Goal: Register for event/course: Sign up to attend an event or enroll in a course

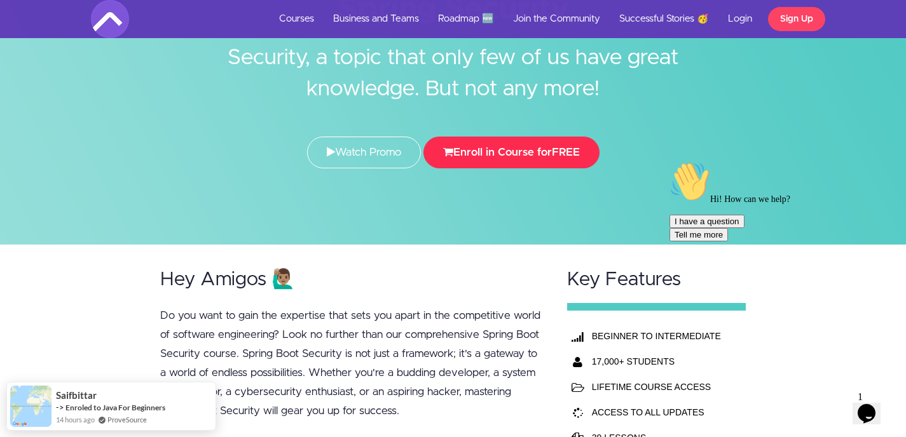
scroll to position [109, 0]
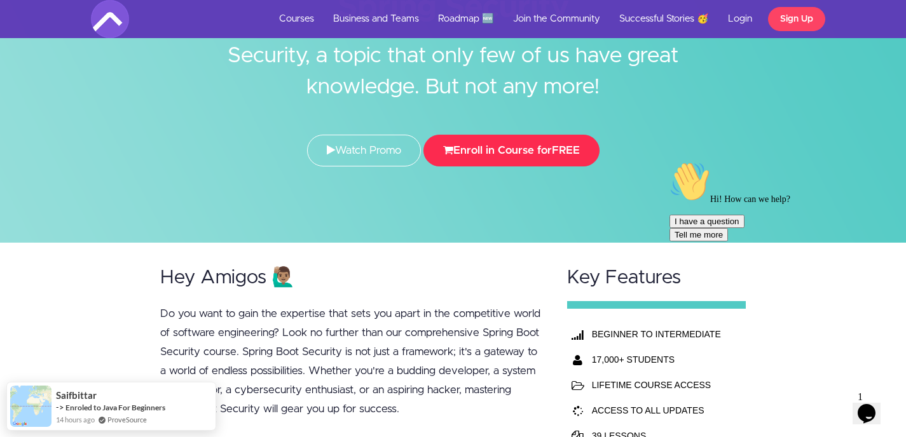
click at [516, 153] on button "Enroll in Course for FREE" at bounding box center [511, 151] width 176 height 32
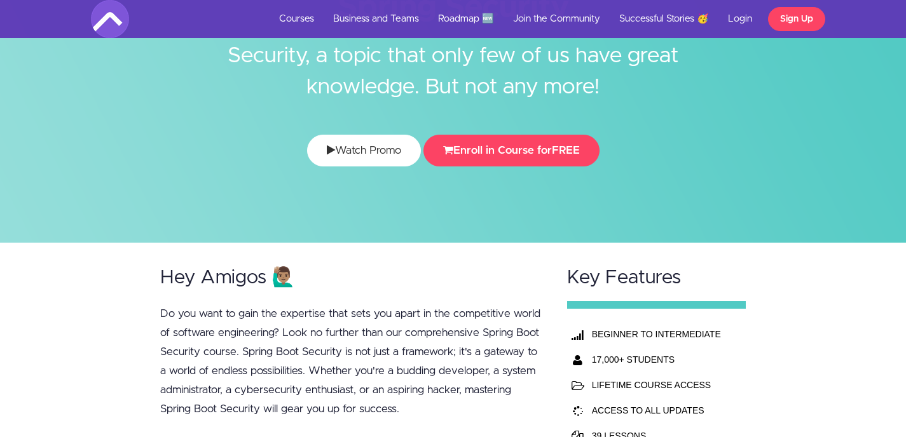
click at [353, 164] on link "Watch Promo" at bounding box center [364, 151] width 114 height 32
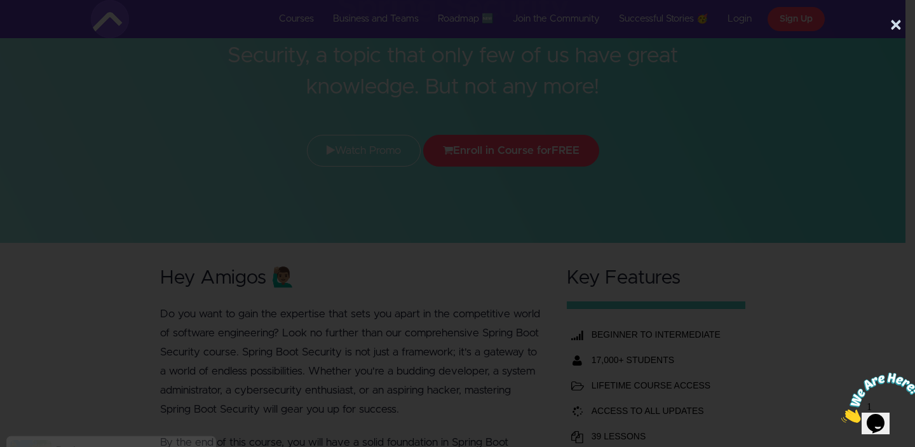
click at [839, 105] on div at bounding box center [453, 218] width 906 height 329
click at [893, 31] on button "×" at bounding box center [896, 25] width 13 height 25
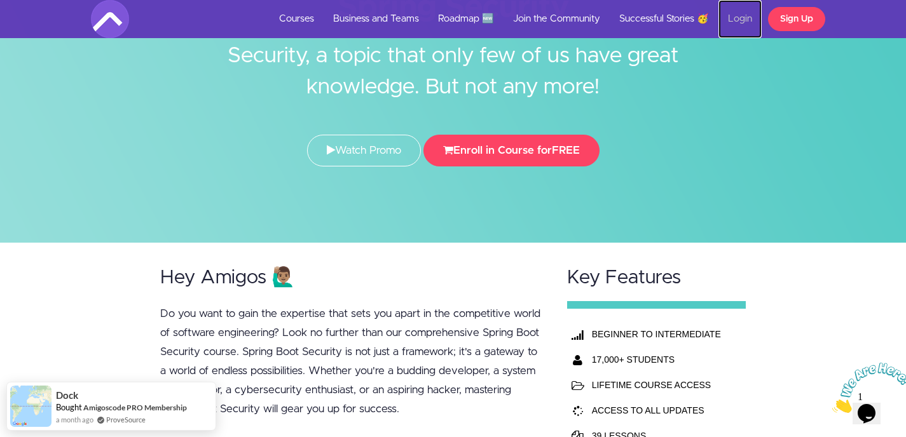
click at [742, 20] on link "Login" at bounding box center [739, 19] width 43 height 38
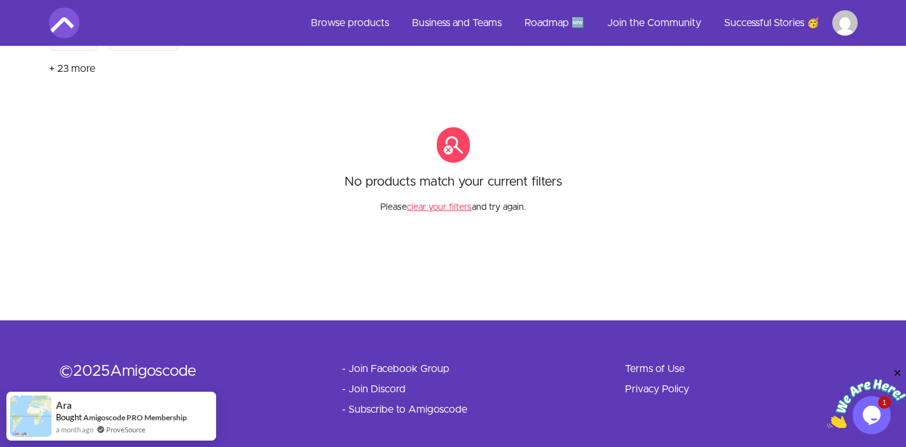
scroll to position [207, 0]
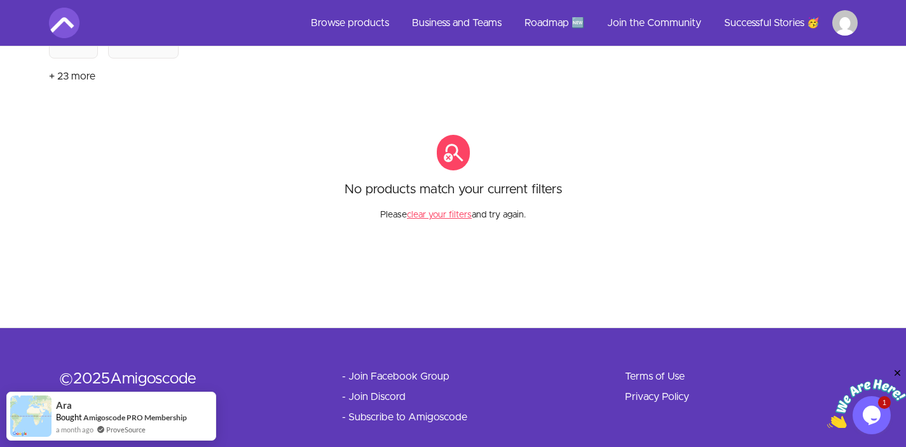
click at [441, 214] on button "clear your filters" at bounding box center [439, 214] width 65 height 13
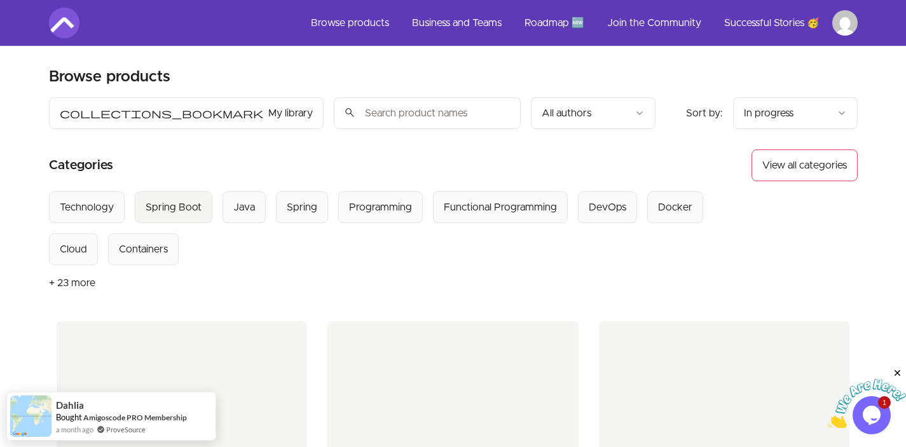
click at [182, 207] on div "Spring Boot" at bounding box center [174, 207] width 56 height 15
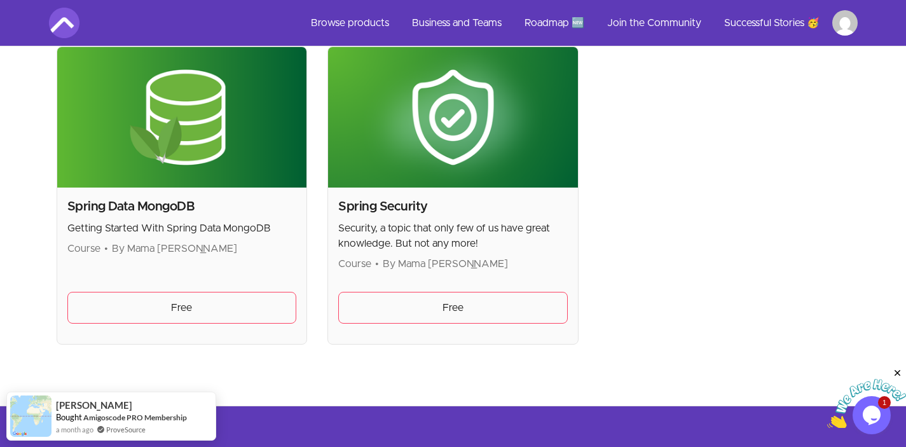
scroll to position [913, 0]
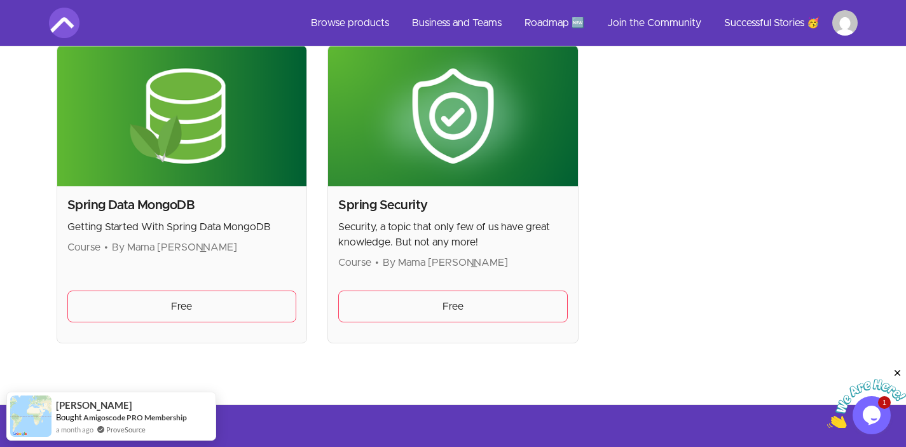
click at [464, 164] on img at bounding box center [453, 116] width 250 height 140
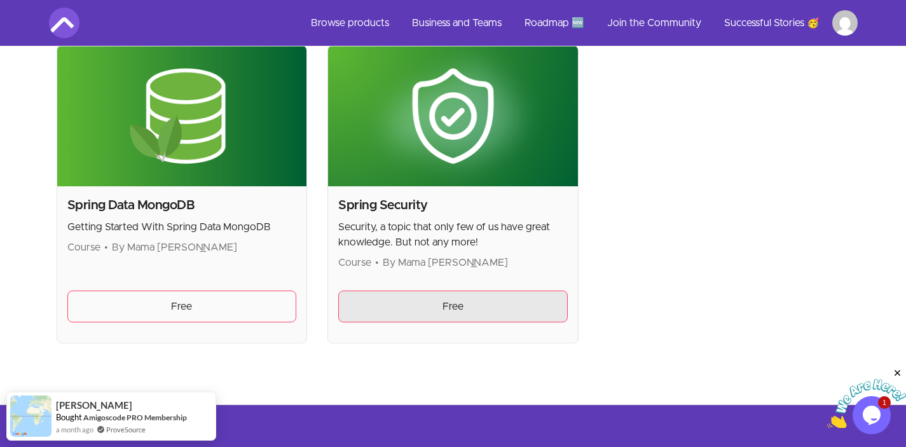
click at [454, 314] on link "Free" at bounding box center [452, 306] width 229 height 32
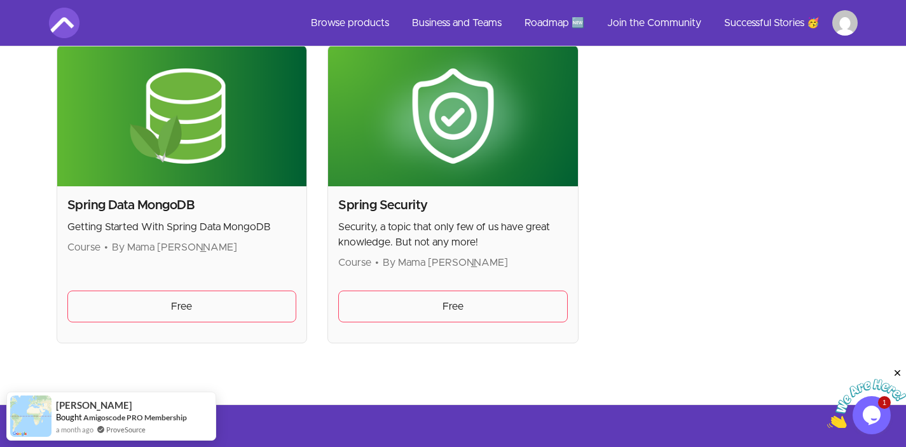
click at [413, 167] on img at bounding box center [453, 116] width 250 height 140
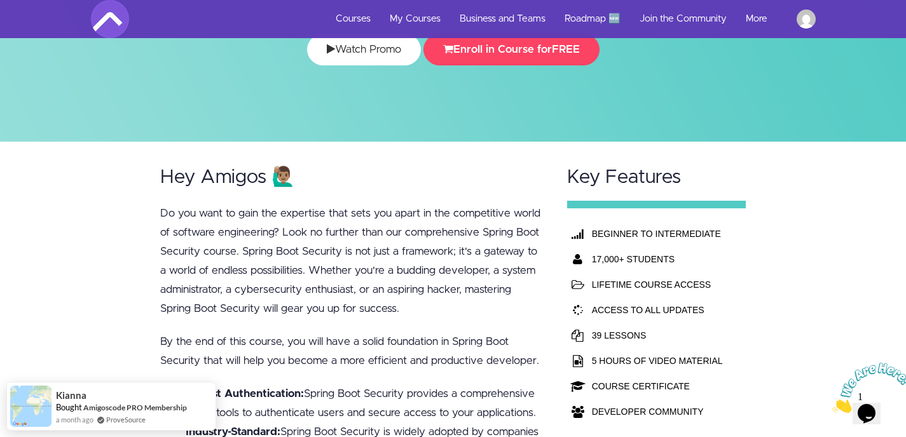
scroll to position [258, 0]
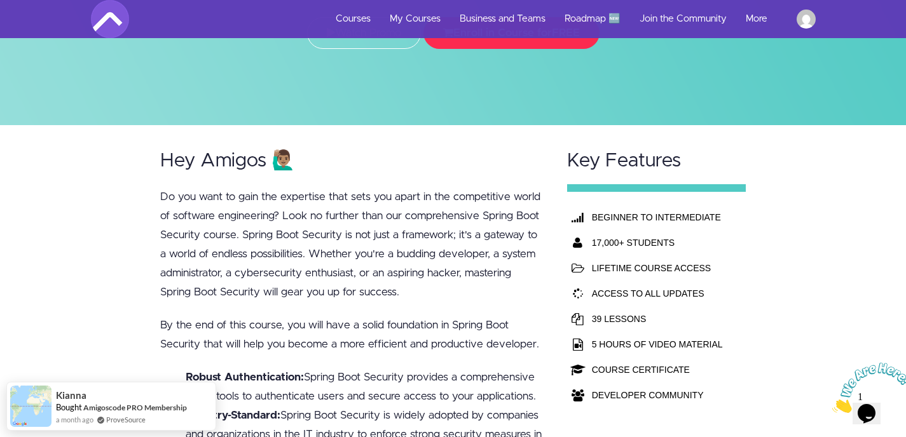
click at [499, 48] on button "Enroll in Course for FREE" at bounding box center [511, 33] width 176 height 32
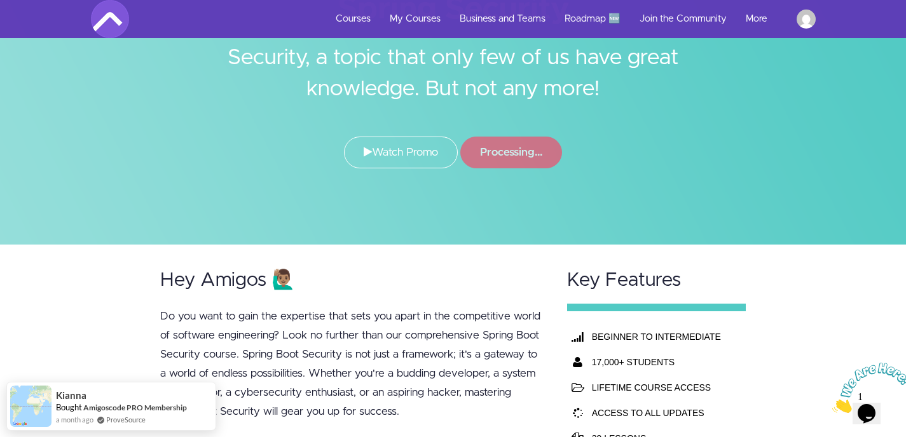
scroll to position [130, 0]
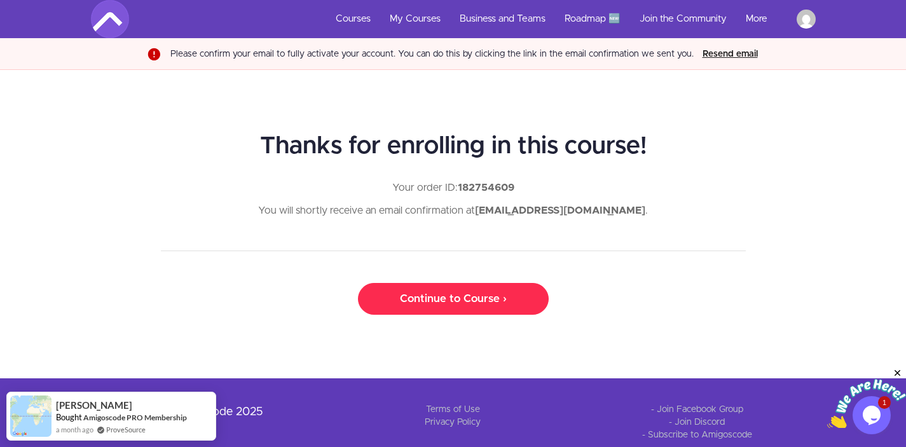
click at [440, 296] on link "Continue to Course ›" at bounding box center [453, 299] width 191 height 32
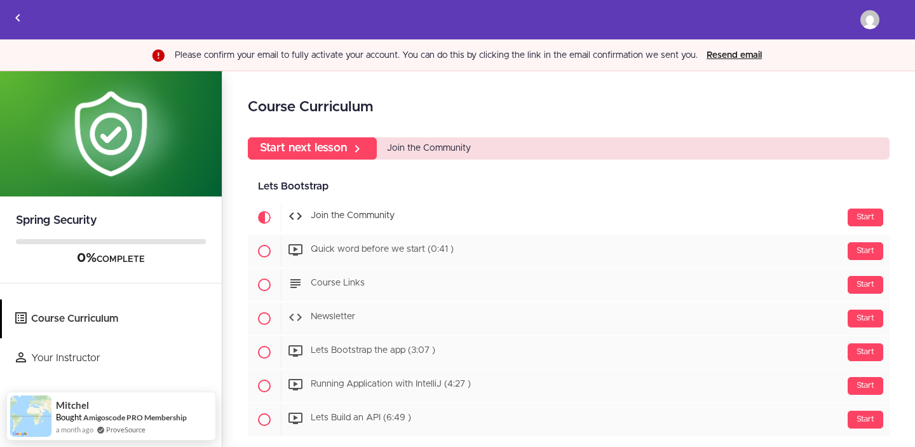
scroll to position [20, 0]
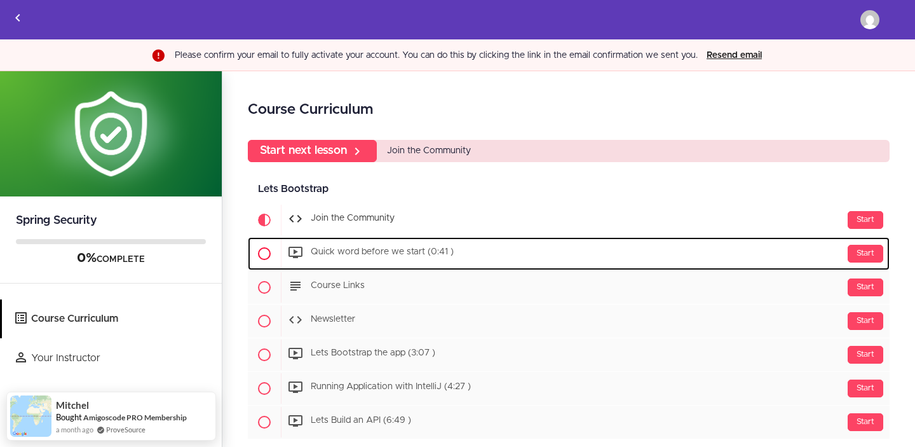
click at [444, 248] on span "Quick word before we start (0:41 )" at bounding box center [382, 252] width 143 height 9
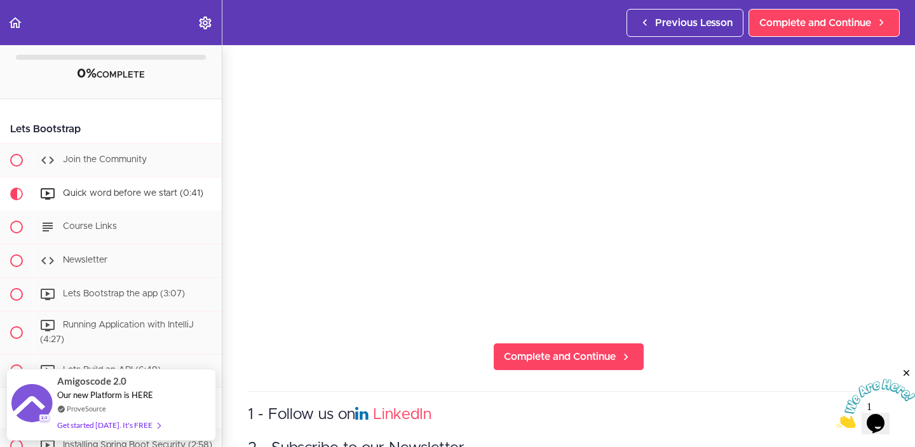
scroll to position [36, 0]
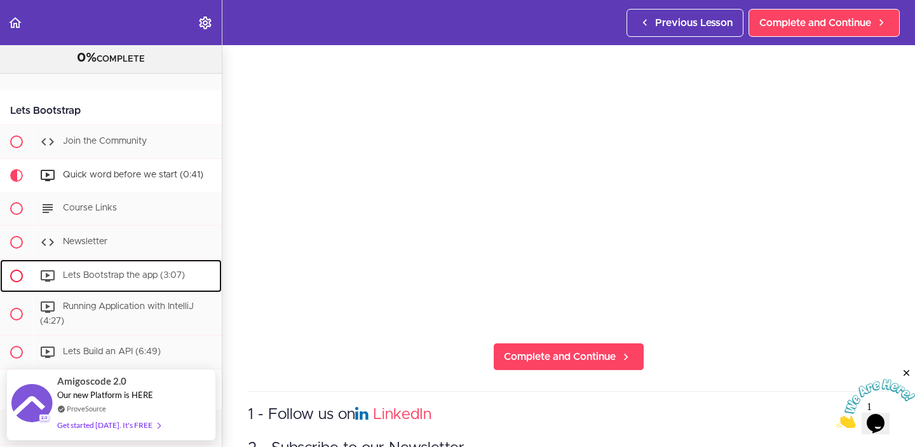
click at [122, 287] on div "Lets Bootstrap the app (3:07)" at bounding box center [127, 276] width 189 height 28
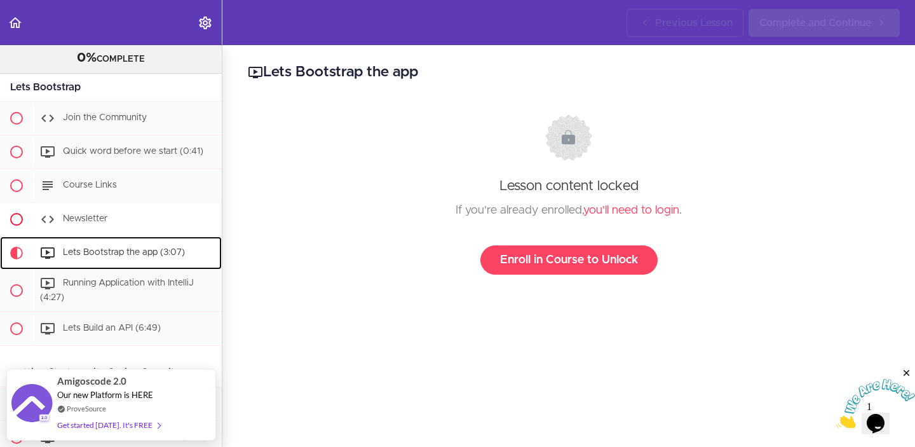
scroll to position [61, 0]
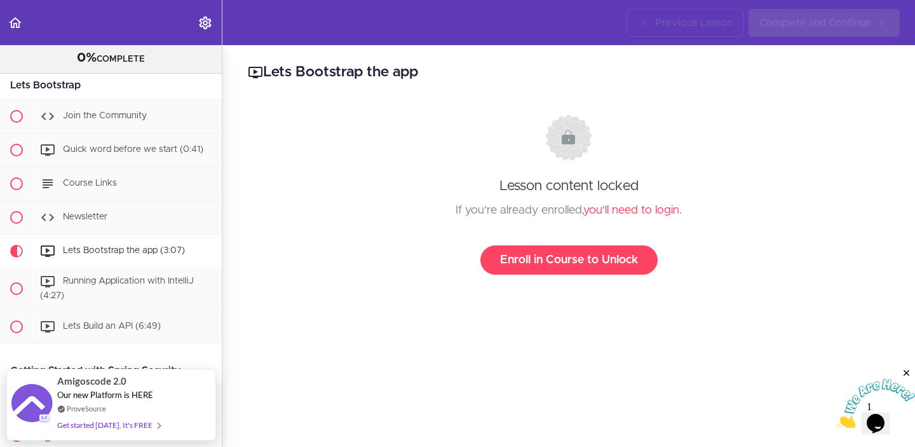
click at [597, 243] on div "Lesson content locked If you're already enrolled, you'll need to login . Enroll…" at bounding box center [569, 194] width 618 height 160
click at [589, 259] on link "Enroll in Course to Unlock" at bounding box center [569, 259] width 177 height 29
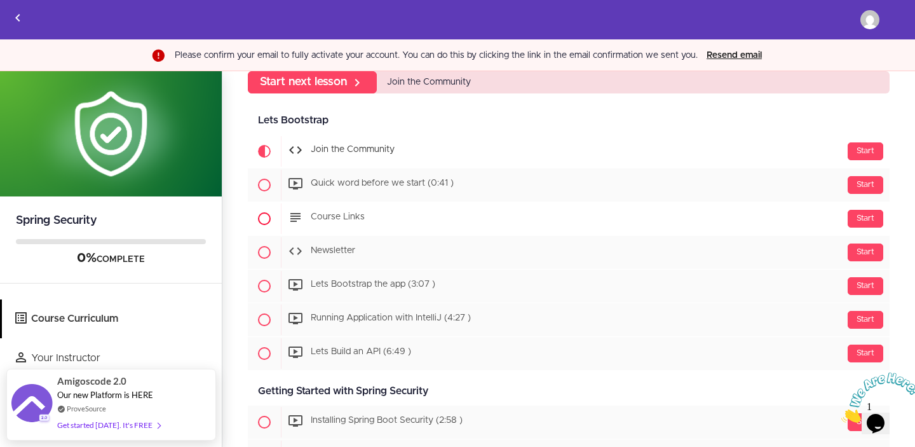
scroll to position [93, 0]
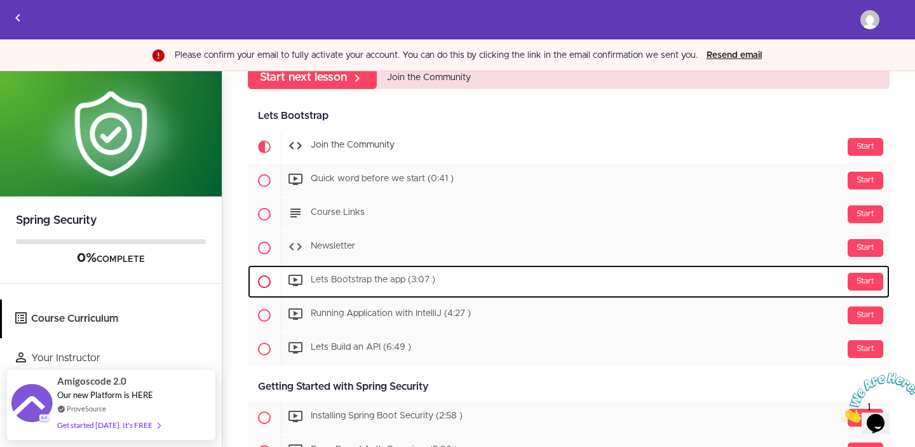
click at [401, 278] on span "Lets Bootstrap the app (3:07 )" at bounding box center [373, 280] width 125 height 9
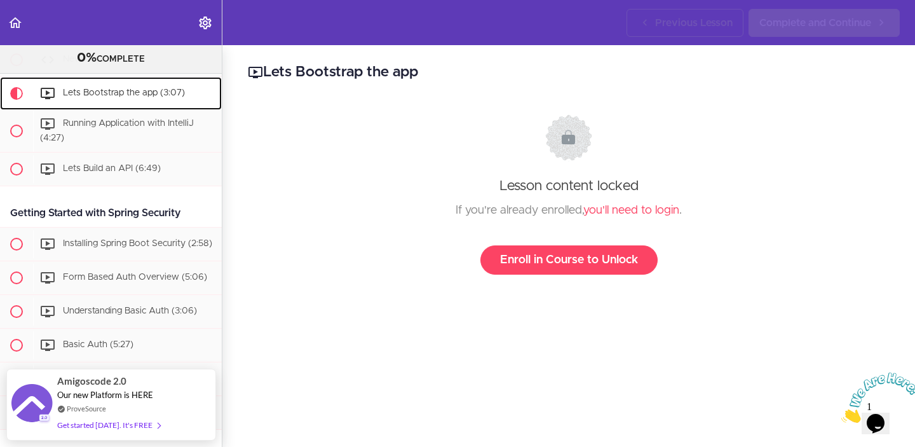
click at [107, 105] on div "Lets Bootstrap the app (3:07)" at bounding box center [127, 93] width 189 height 28
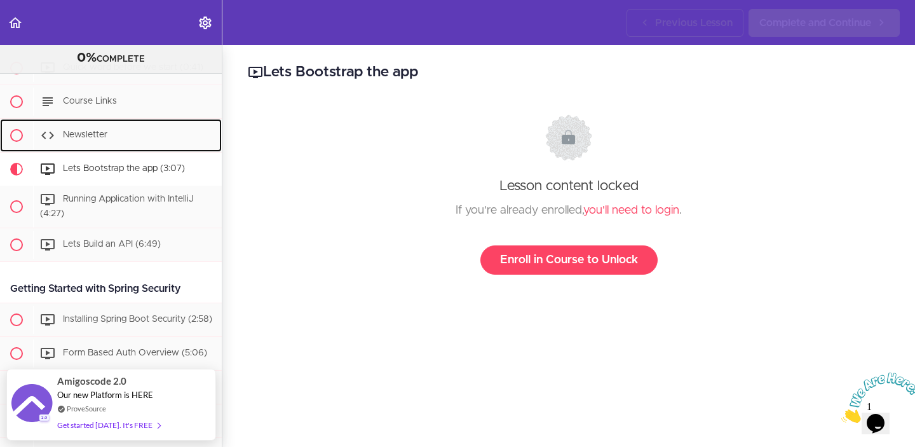
click at [111, 124] on div "Newsletter" at bounding box center [127, 135] width 189 height 28
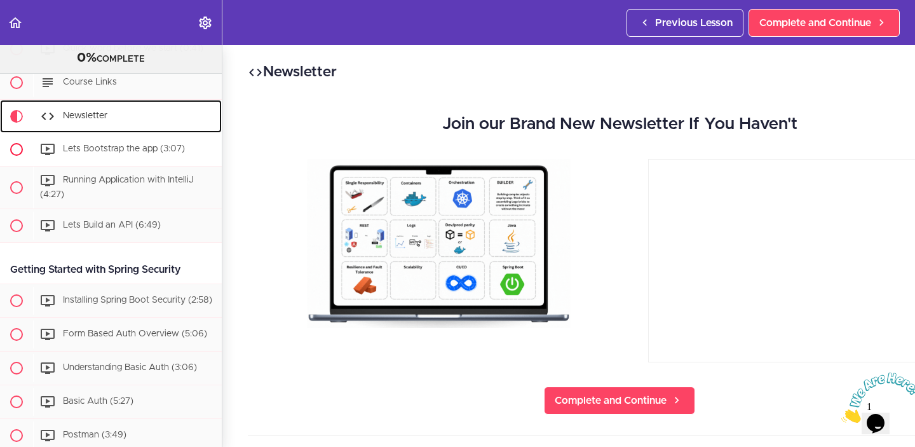
scroll to position [169, 0]
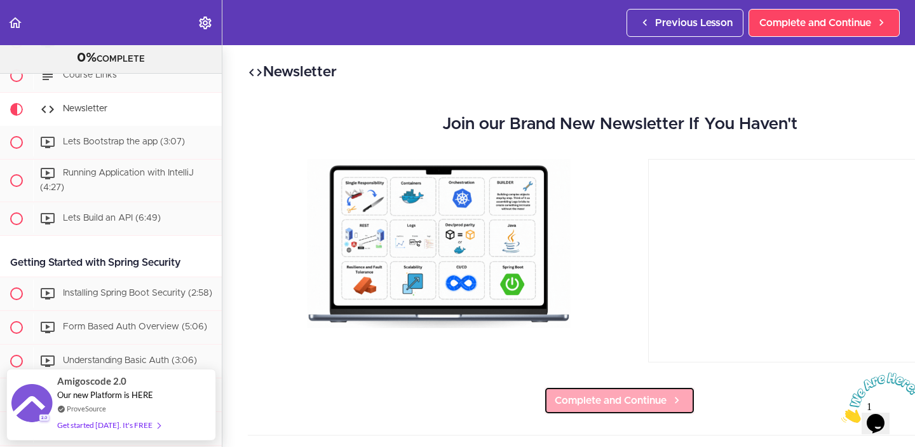
click at [625, 393] on span "Complete and Continue" at bounding box center [611, 400] width 112 height 15
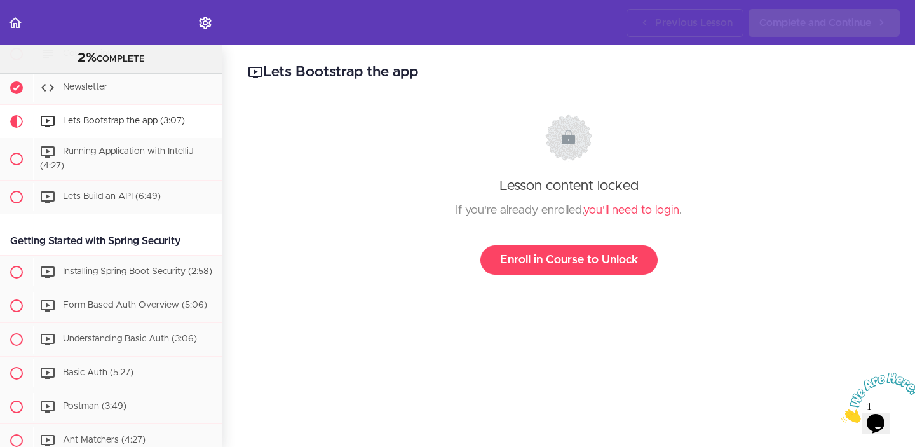
scroll to position [203, 0]
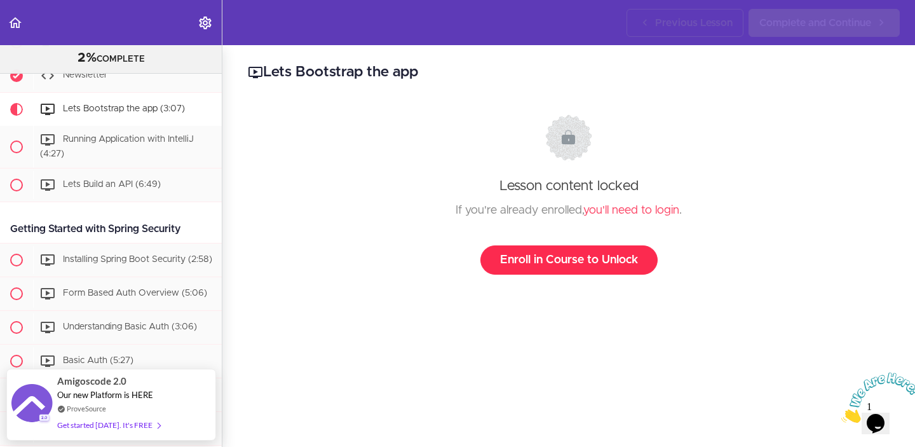
click at [528, 253] on link "Enroll in Course to Unlock" at bounding box center [569, 259] width 177 height 29
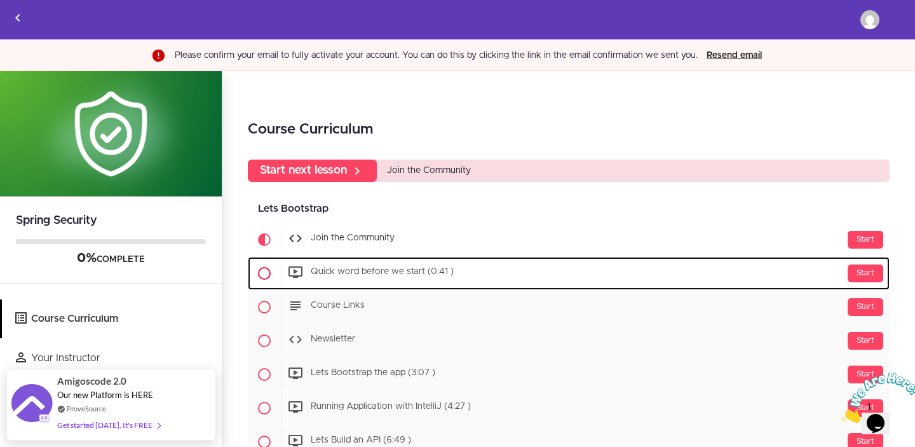
click at [407, 258] on div "Start Quick word before we start (0:41 )" at bounding box center [585, 273] width 609 height 31
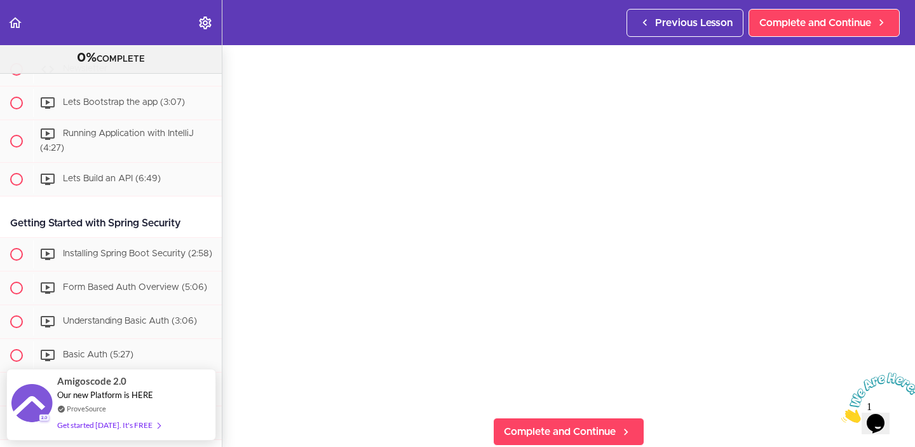
scroll to position [225, 0]
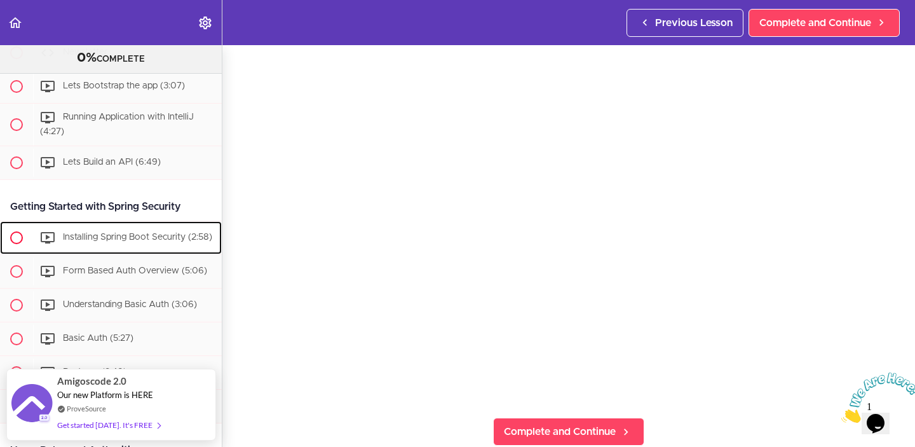
click at [33, 236] on div "Installing Spring Boot Security (2:58)" at bounding box center [127, 238] width 189 height 28
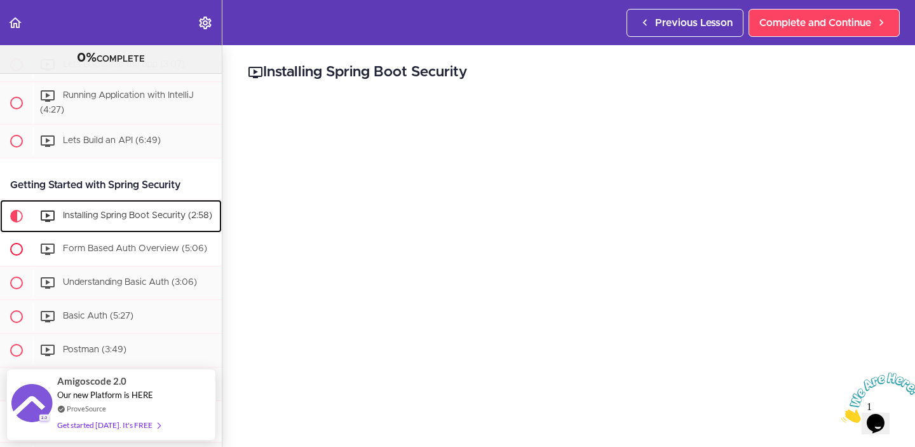
scroll to position [249, 0]
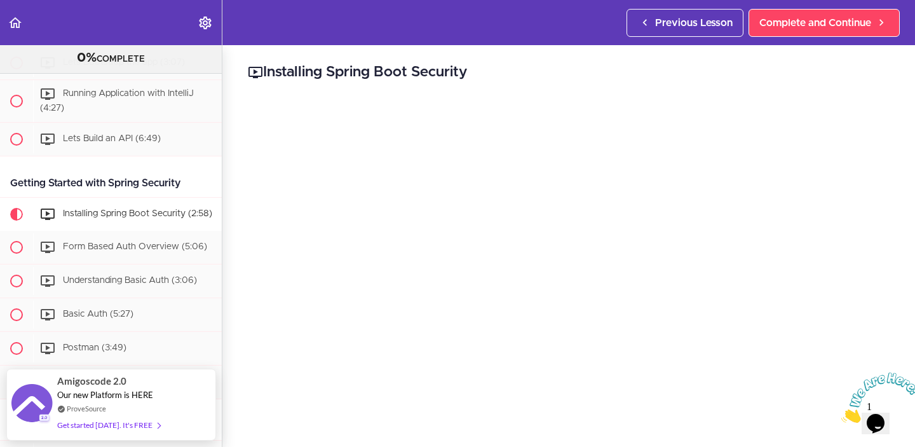
click at [842, 414] on icon "Close" at bounding box center [842, 419] width 0 height 11
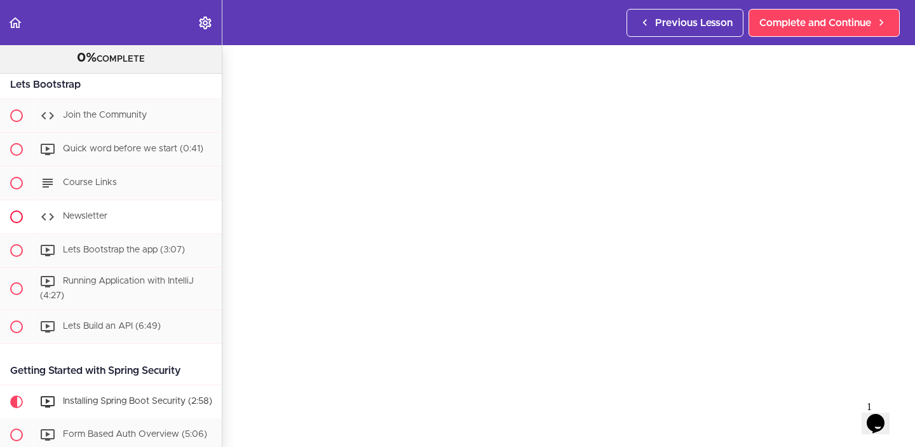
scroll to position [60, 0]
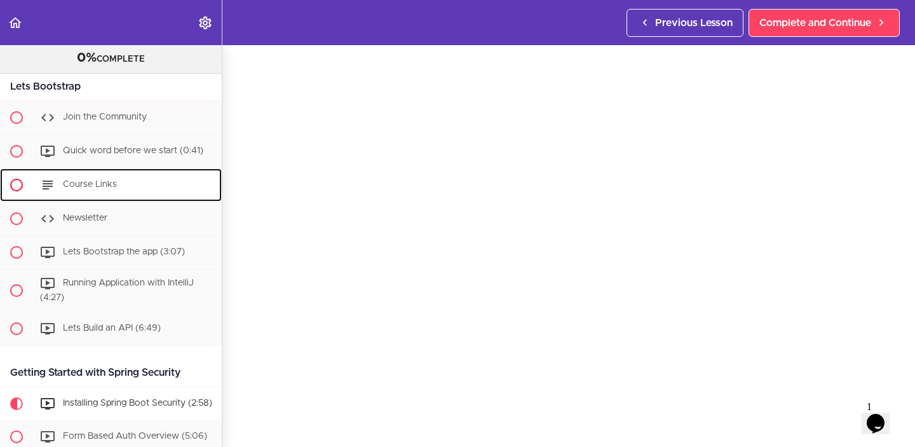
click at [74, 193] on div "Course Links" at bounding box center [127, 185] width 189 height 28
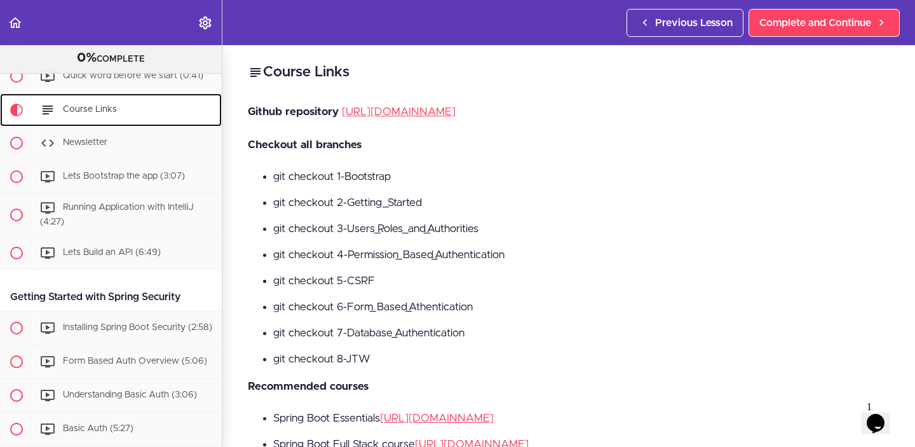
scroll to position [135, 0]
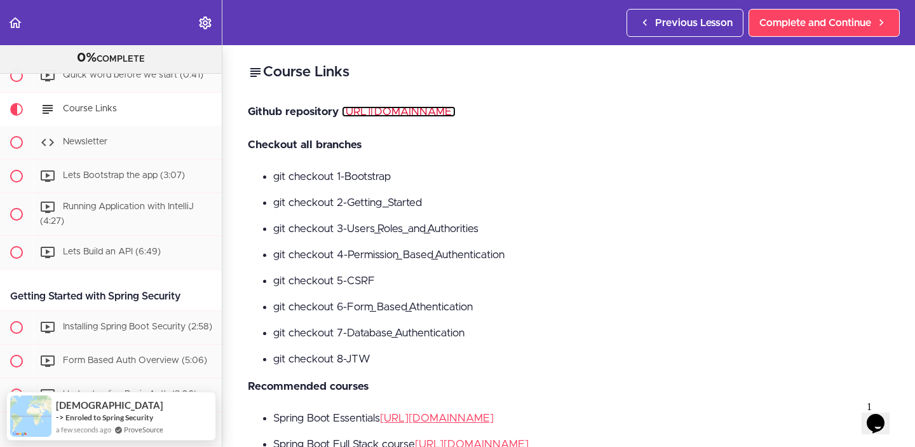
click at [446, 107] on link "https://github.com/amigoscode/spring-boot-security-course" at bounding box center [399, 111] width 114 height 11
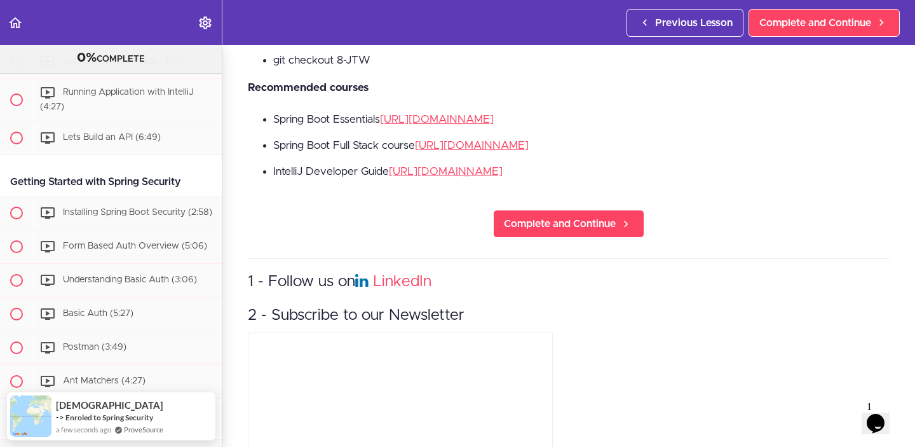
scroll to position [301, 0]
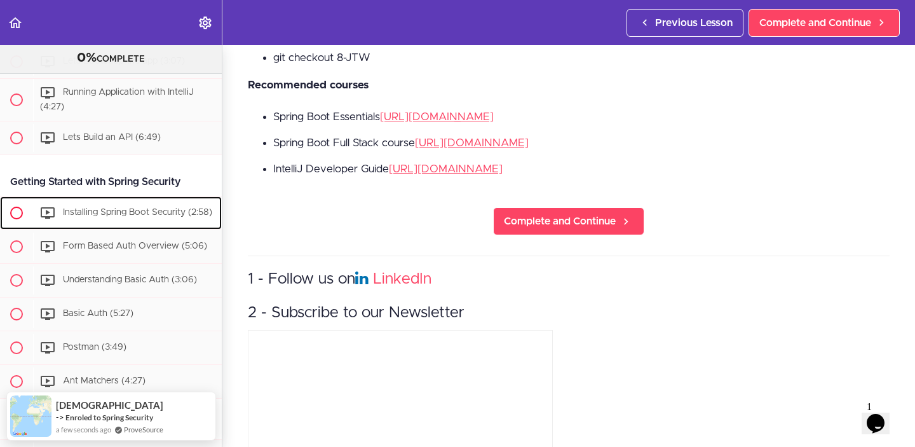
click at [112, 221] on div "Installing Spring Boot Security (2:58)" at bounding box center [127, 213] width 189 height 28
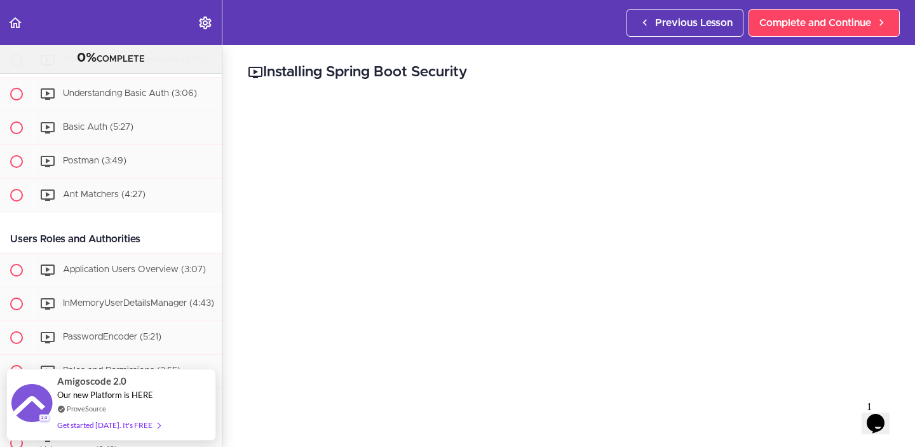
scroll to position [438, 0]
